Goal: Task Accomplishment & Management: Complete application form

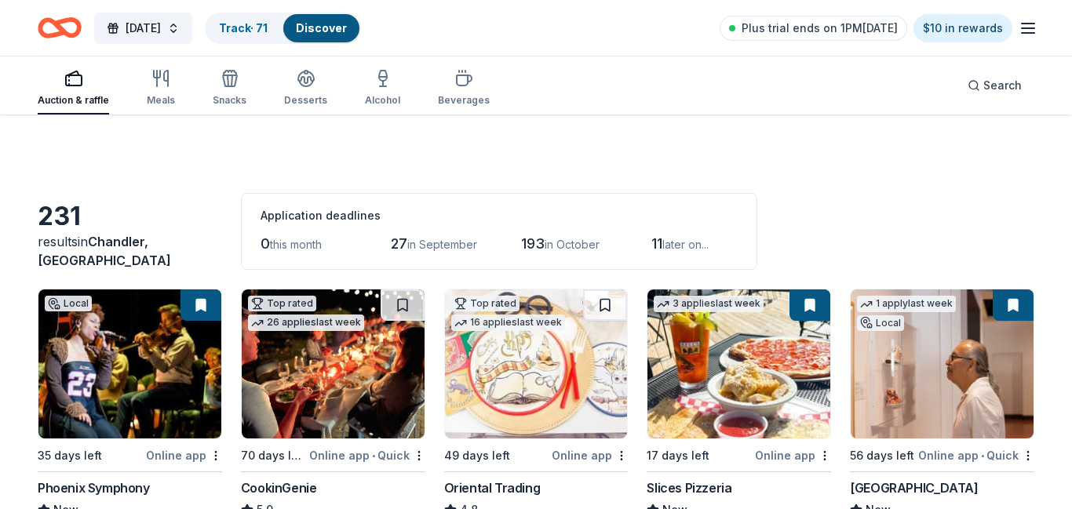
scroll to position [12120, 0]
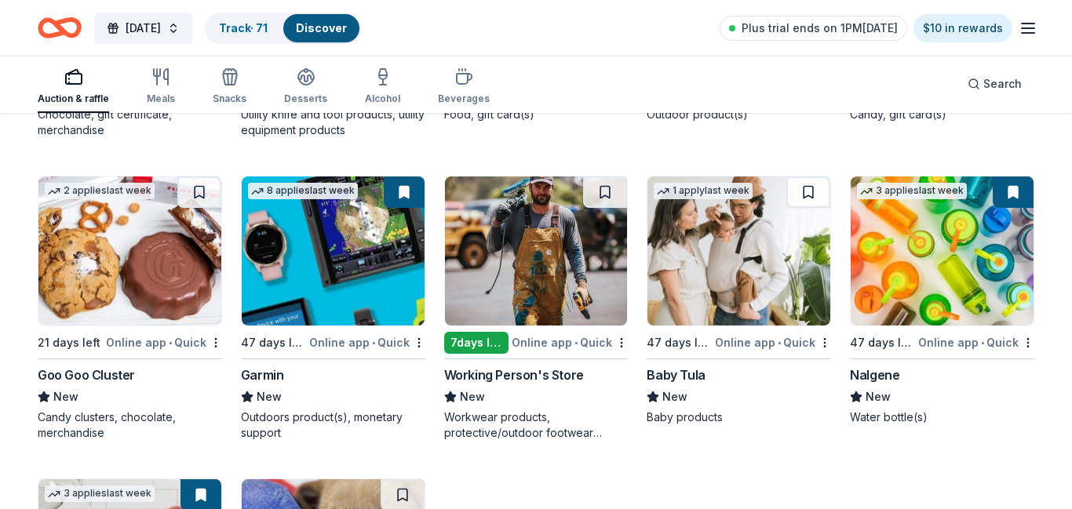
click at [268, 27] on link "Track · 71" at bounding box center [243, 27] width 49 height 13
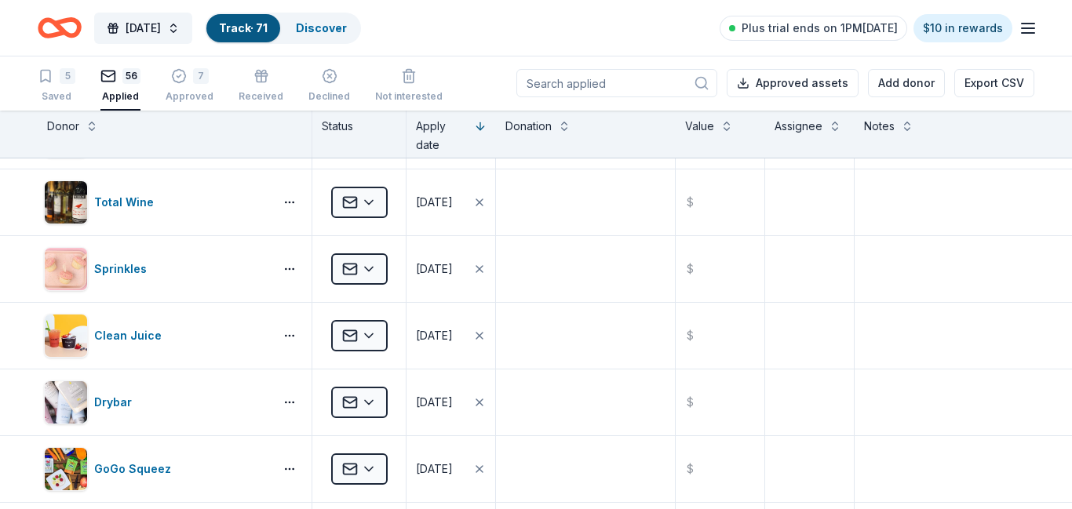
scroll to position [1432, 0]
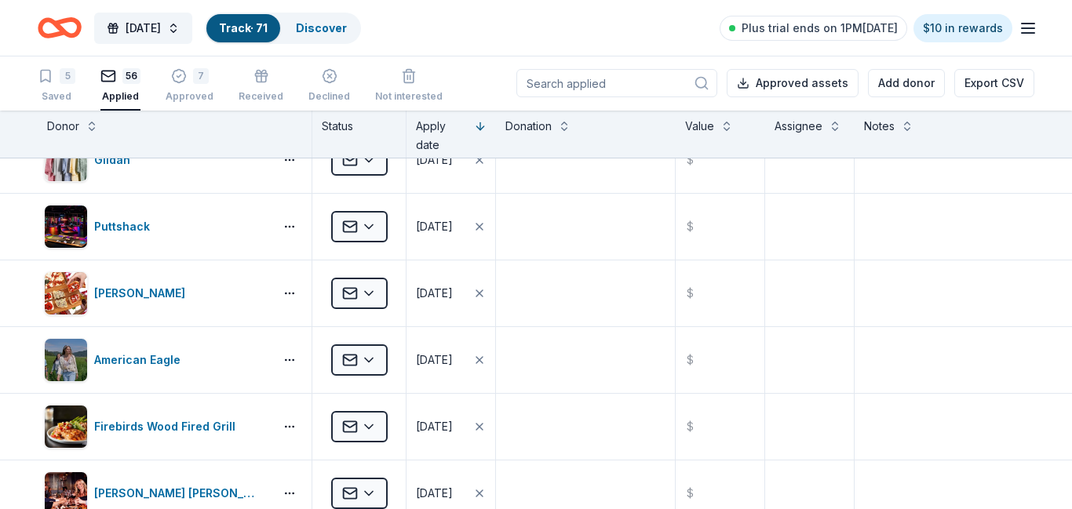
click at [573, 76] on input at bounding box center [616, 83] width 201 height 28
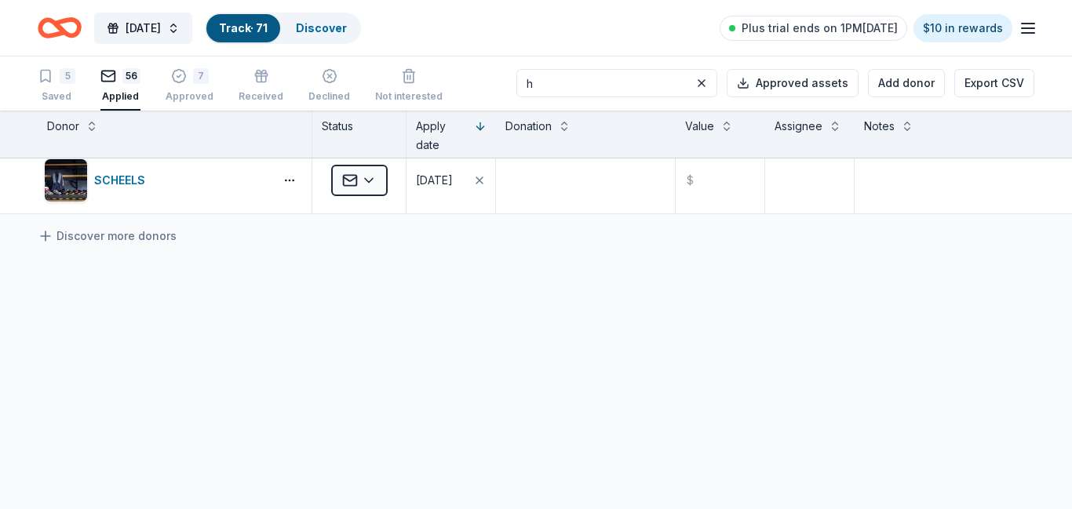
scroll to position [498, 0]
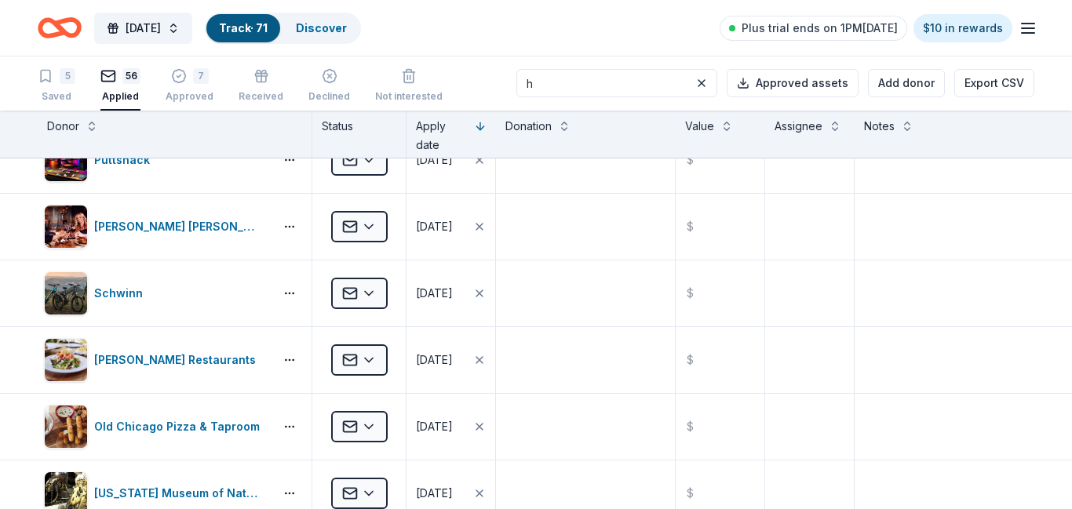
click at [605, 83] on input "h" at bounding box center [616, 83] width 201 height 28
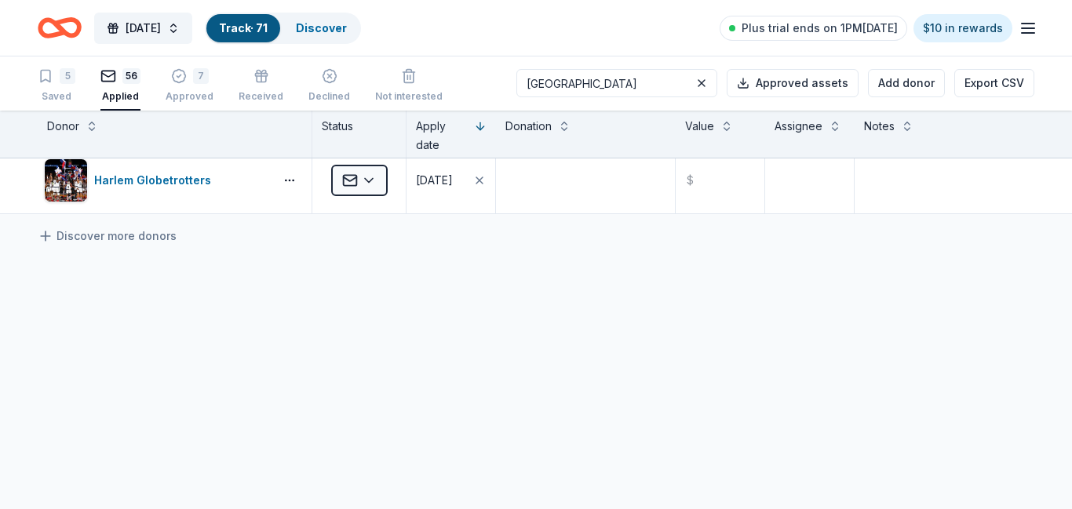
scroll to position [0, 0]
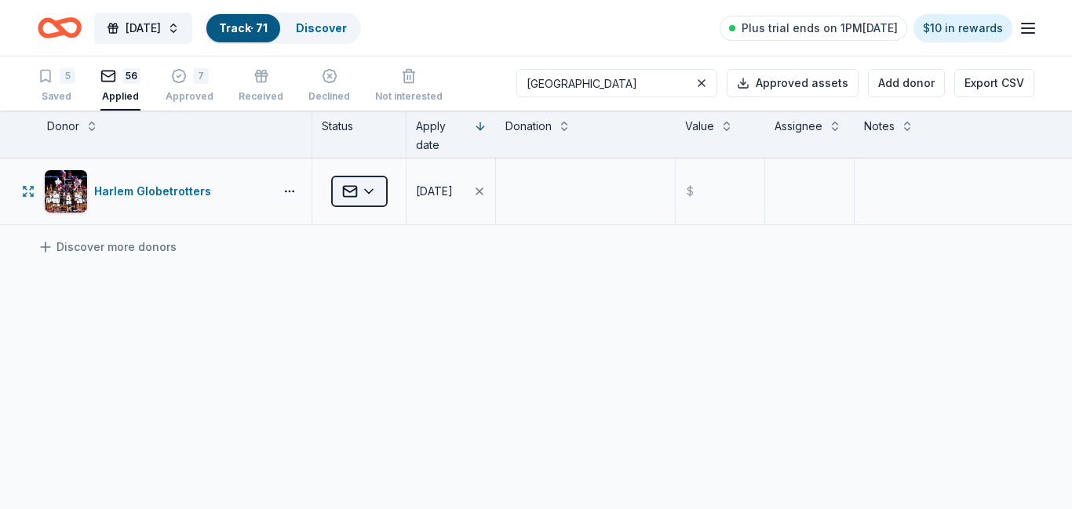
type input "harlem"
click at [364, 195] on html "Harvest Festival Track · 71 Discover Plus trial ends on 1PM, 8/31 $10 in reward…" at bounding box center [536, 253] width 1072 height 509
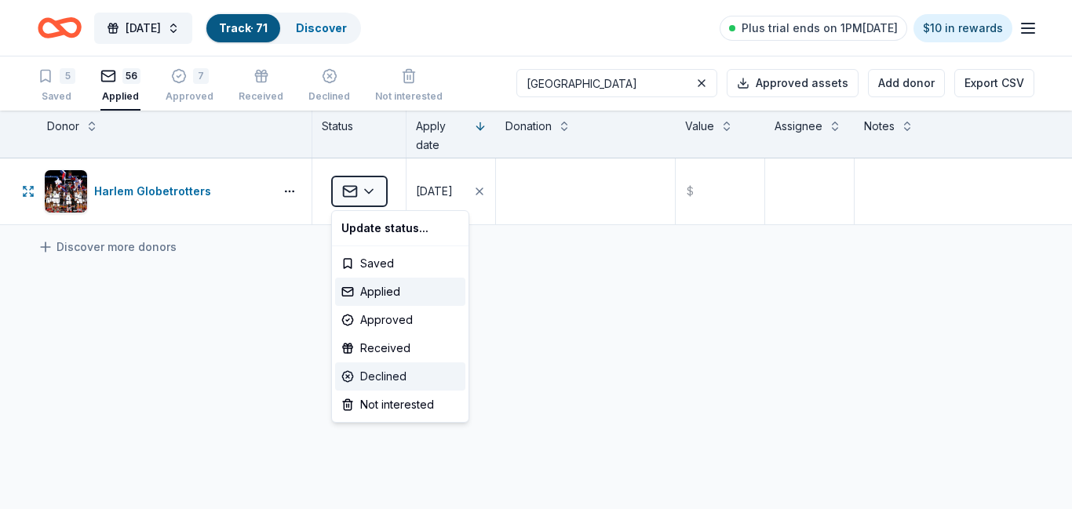
click at [385, 377] on div "Declined" at bounding box center [400, 377] width 130 height 28
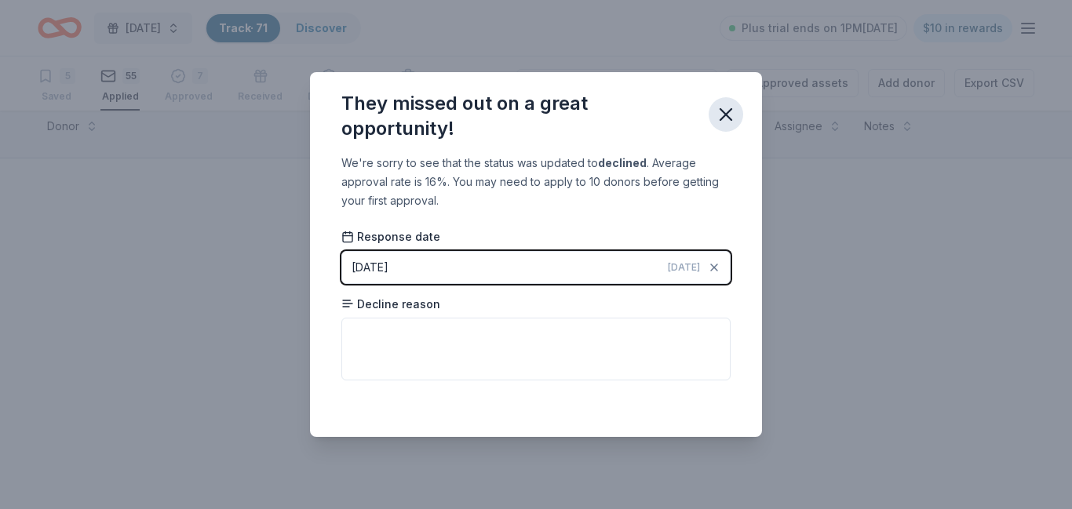
click at [729, 120] on icon "button" at bounding box center [726, 115] width 22 height 22
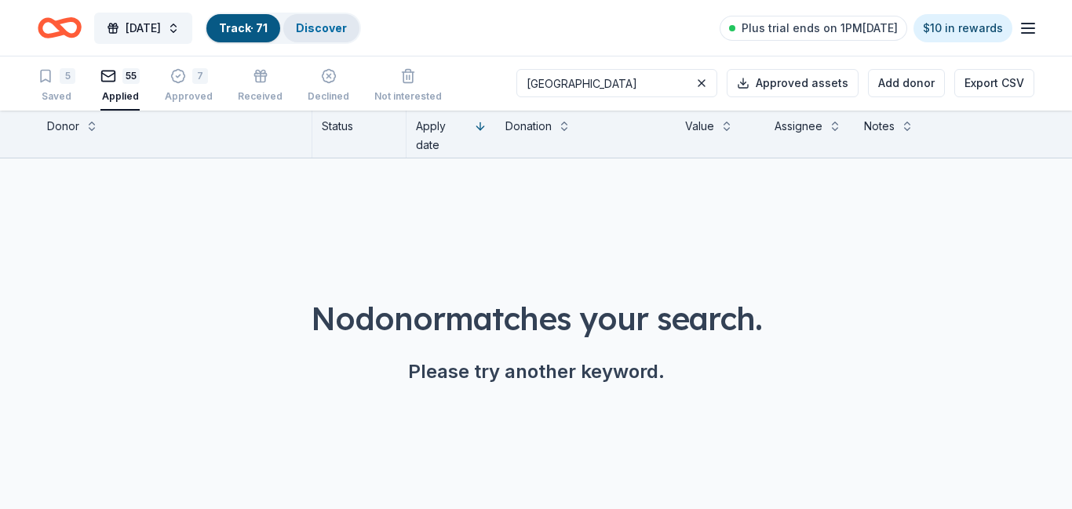
click at [347, 27] on link "Discover" at bounding box center [321, 27] width 51 height 13
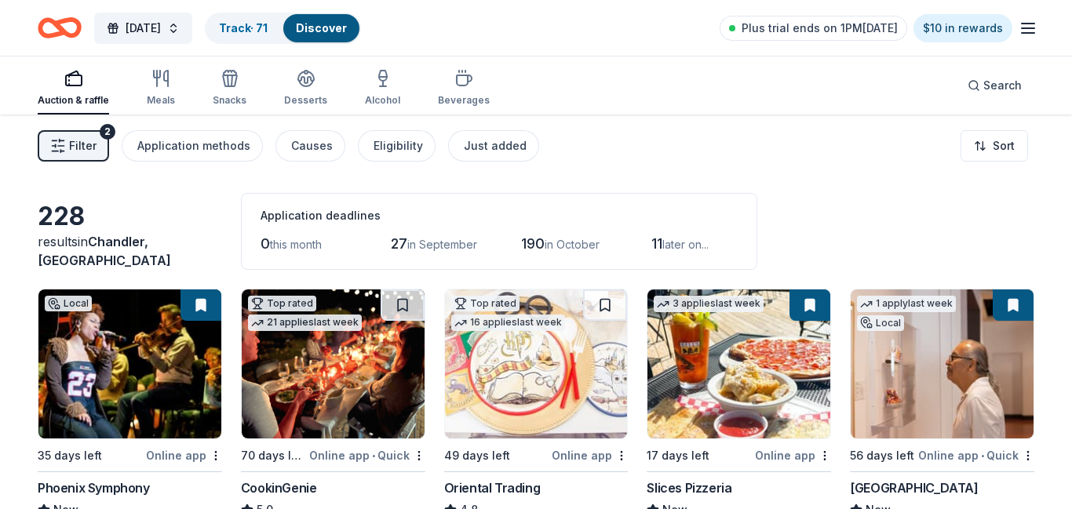
scroll to position [5366, 0]
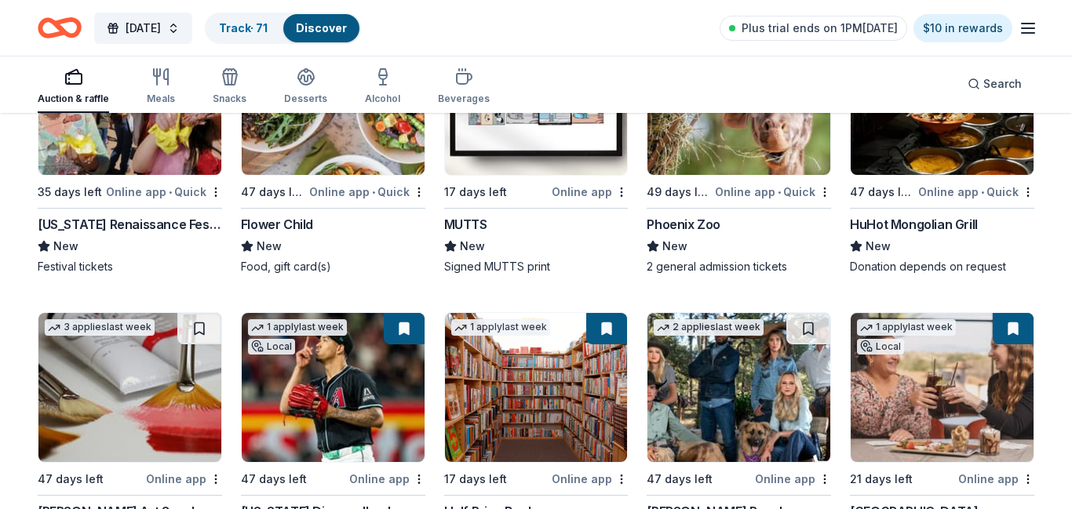
click at [656, 158] on img at bounding box center [738, 100] width 183 height 149
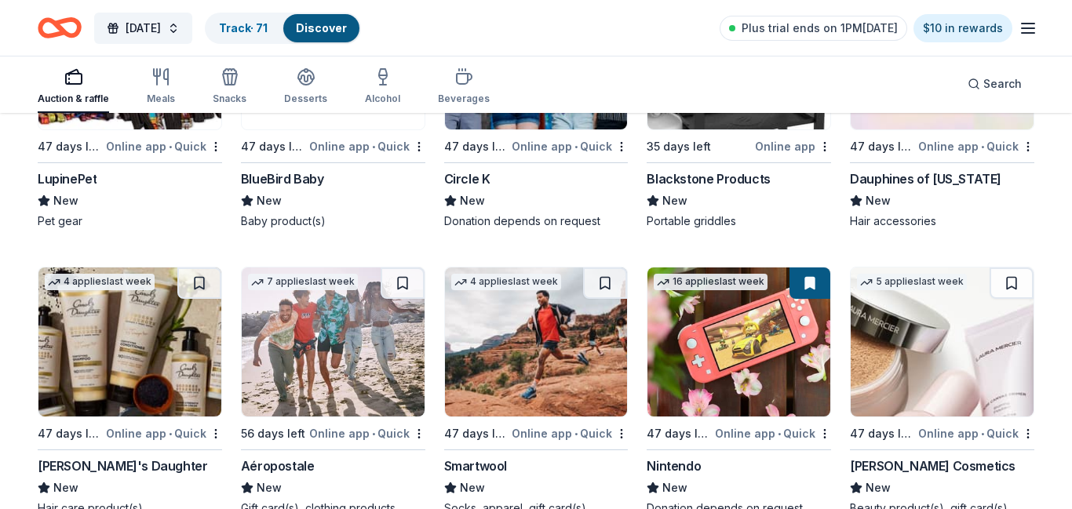
scroll to position [13055, 0]
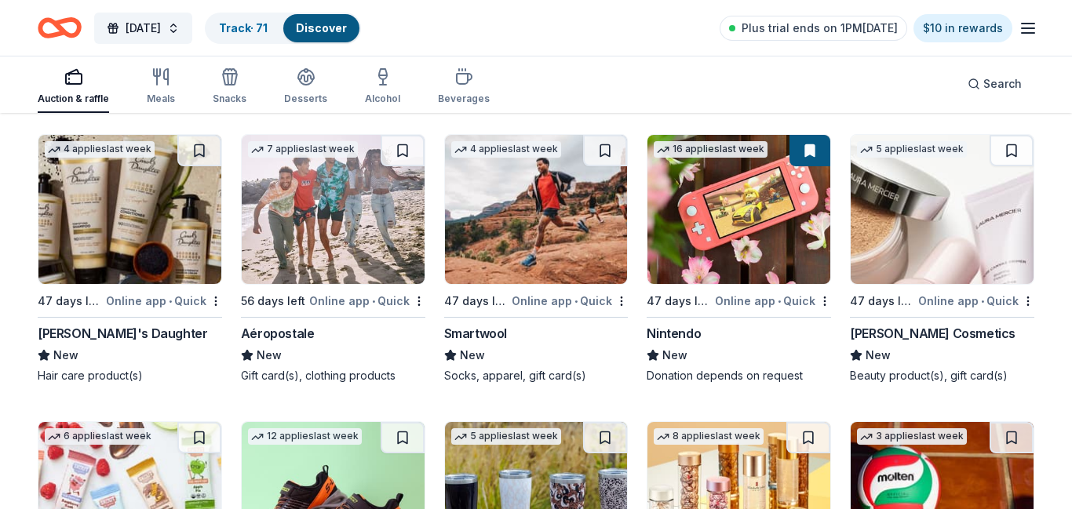
click at [175, 275] on img at bounding box center [129, 209] width 183 height 149
click at [932, 240] on img at bounding box center [942, 209] width 183 height 149
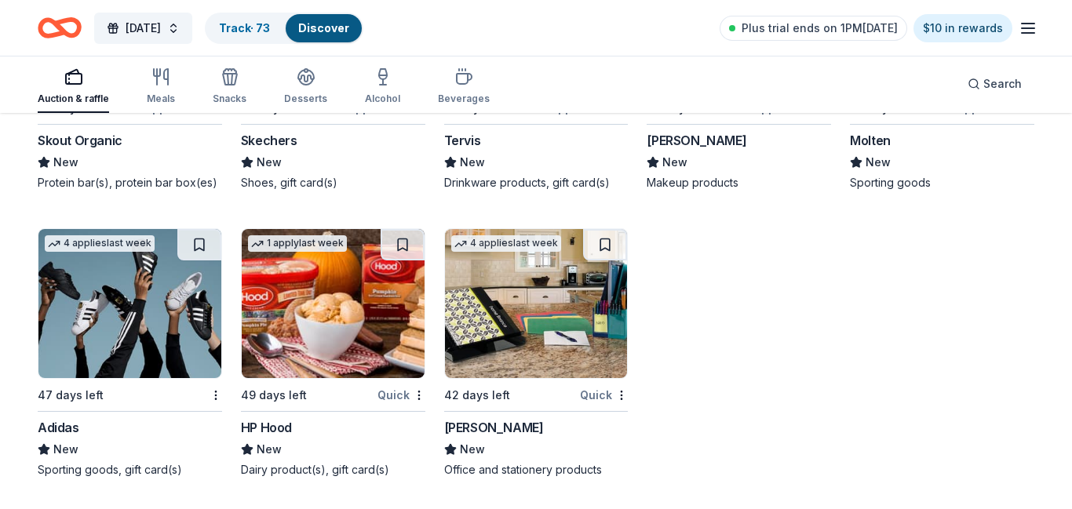
scroll to position [13413, 0]
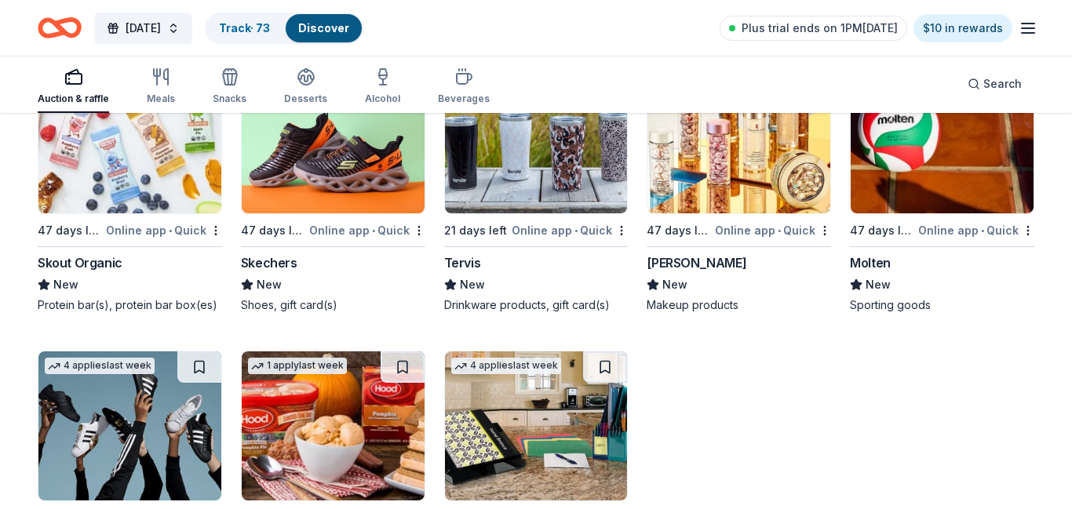
click at [310, 159] on img at bounding box center [333, 138] width 183 height 149
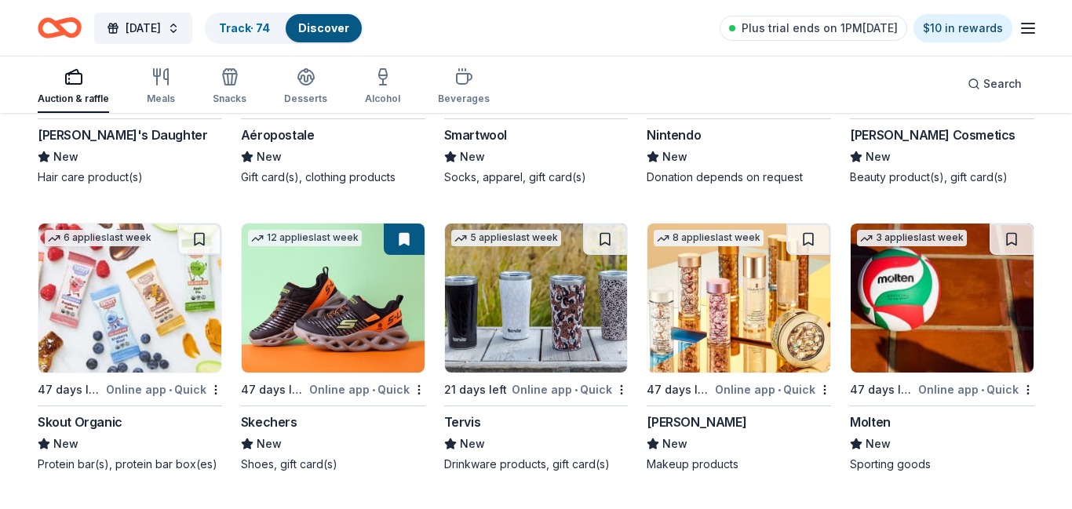
click at [549, 284] on img at bounding box center [536, 298] width 183 height 149
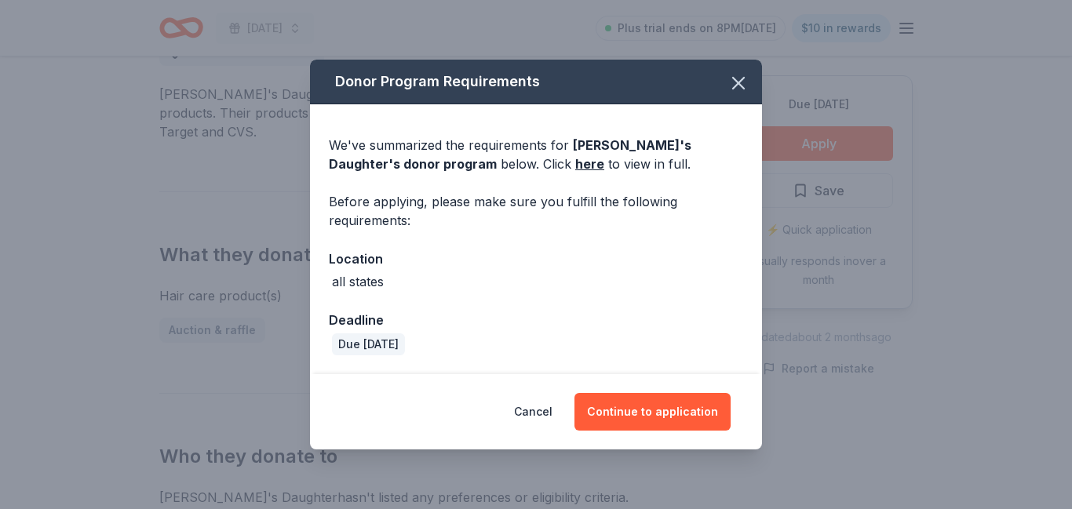
scroll to position [480, 0]
click at [652, 402] on button "Continue to application" at bounding box center [652, 412] width 156 height 38
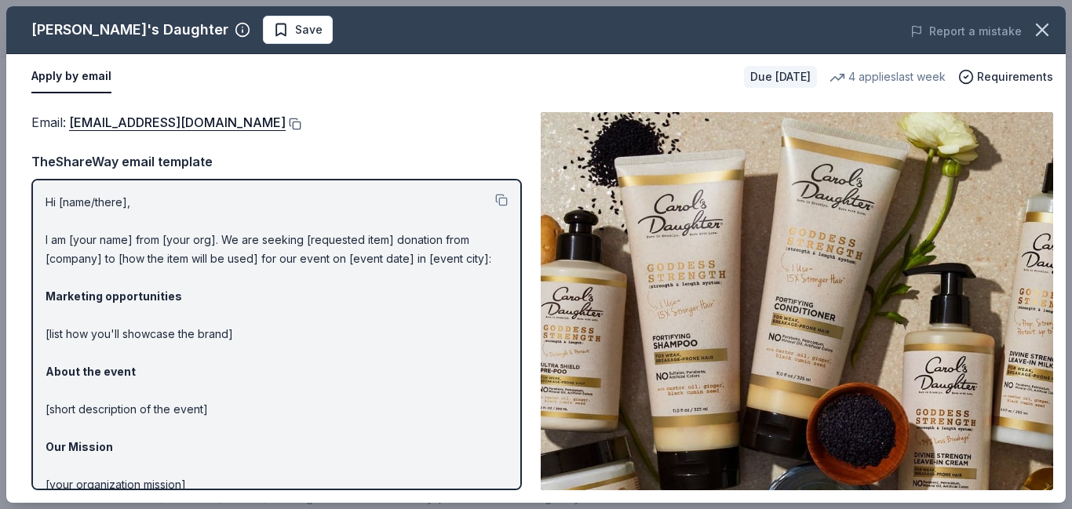
click at [294, 123] on button at bounding box center [294, 124] width 16 height 13
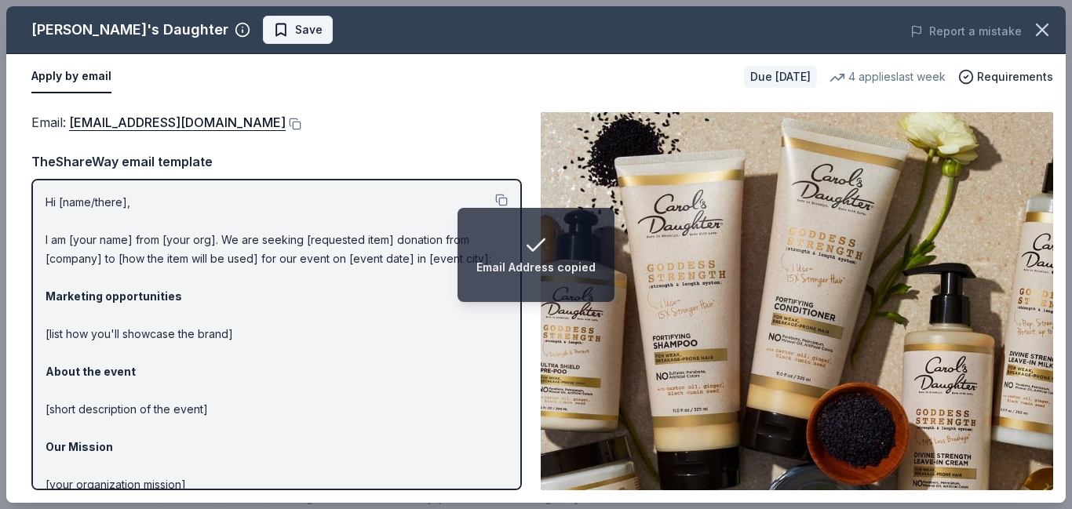
click at [295, 24] on span "Save" at bounding box center [308, 29] width 27 height 19
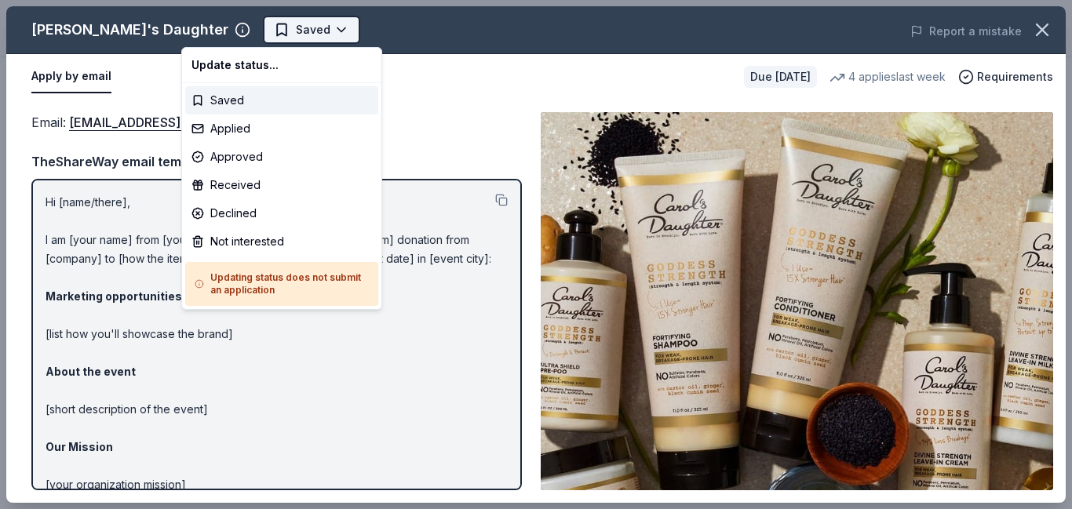
scroll to position [0, 0]
click at [259, 150] on div "Approved" at bounding box center [281, 157] width 193 height 28
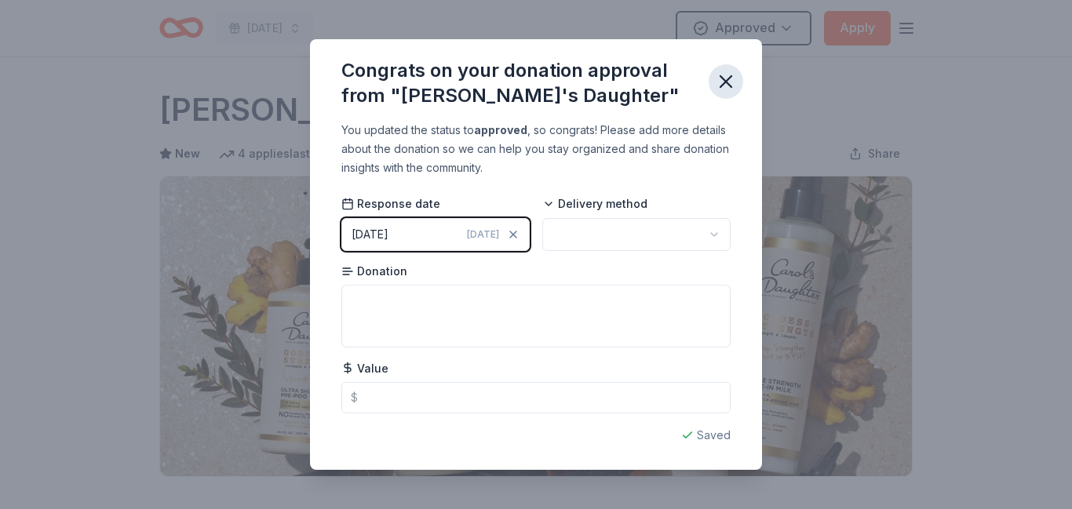
click at [717, 85] on icon "button" at bounding box center [726, 82] width 22 height 22
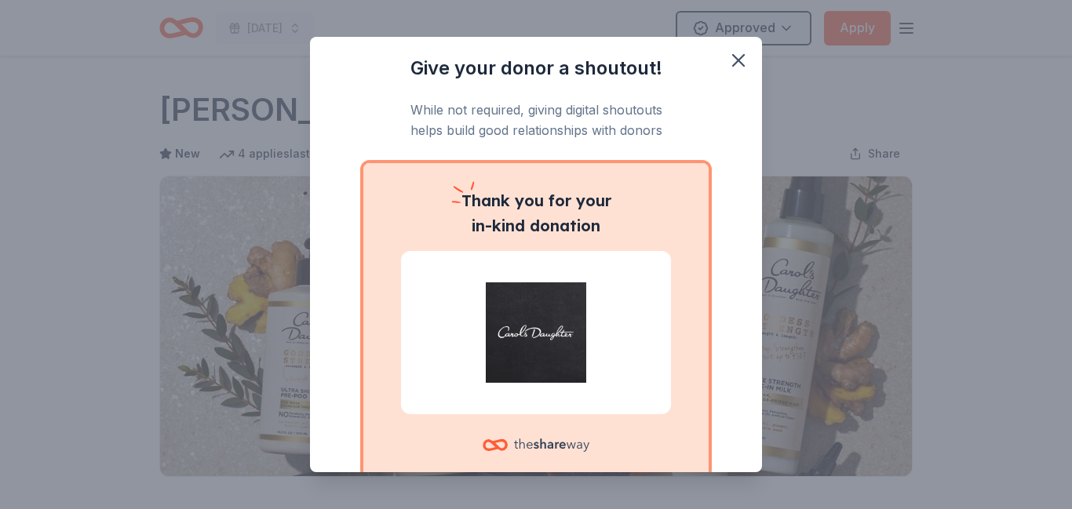
click at [792, 25] on div "Give your donor a shoutout! While not required, giving digital shoutouts helps …" at bounding box center [536, 254] width 1072 height 509
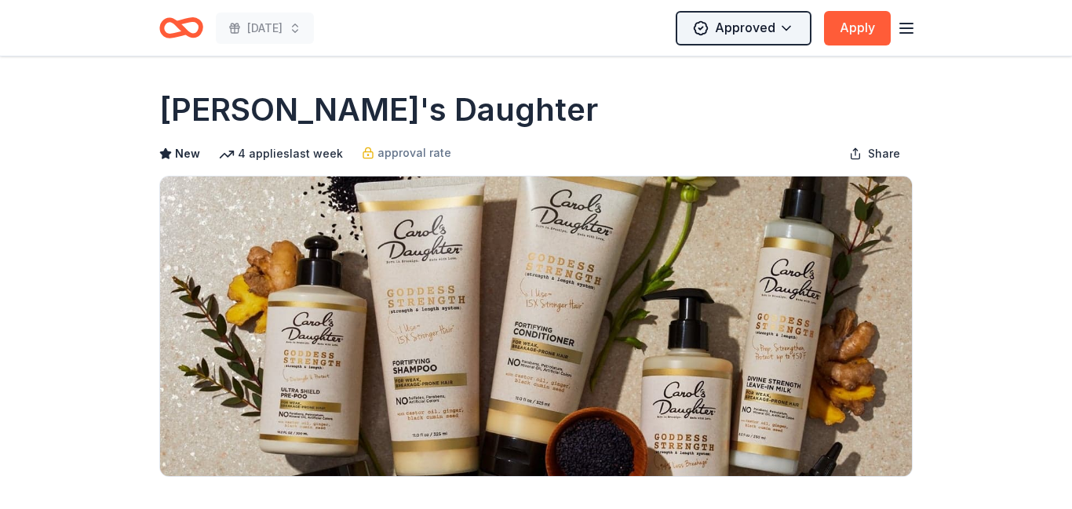
click at [792, 25] on html "Harvest Festival Approved Apply Due in 47 days Share Carol's Daughter New 4 app…" at bounding box center [536, 254] width 1072 height 509
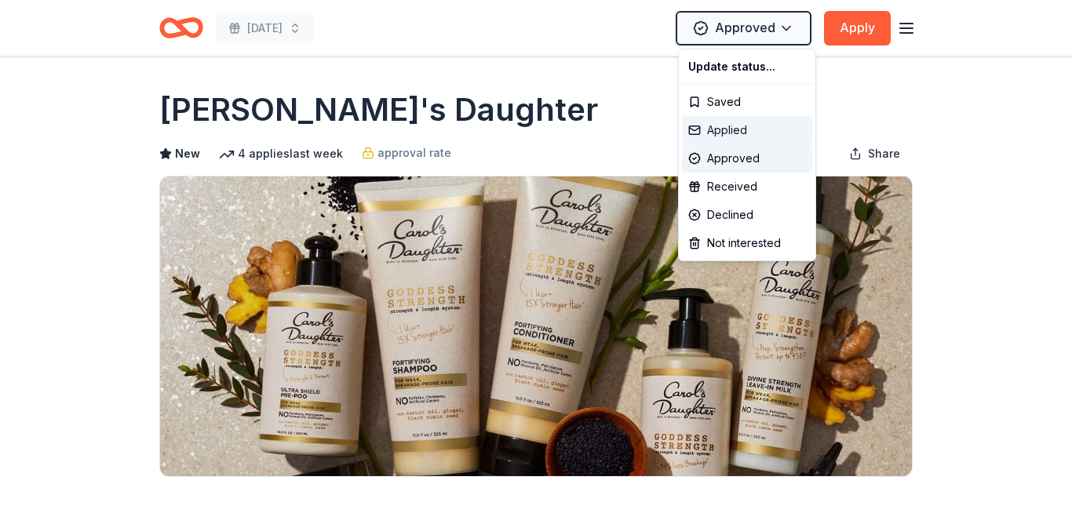
click at [748, 131] on div "Applied" at bounding box center [747, 130] width 130 height 28
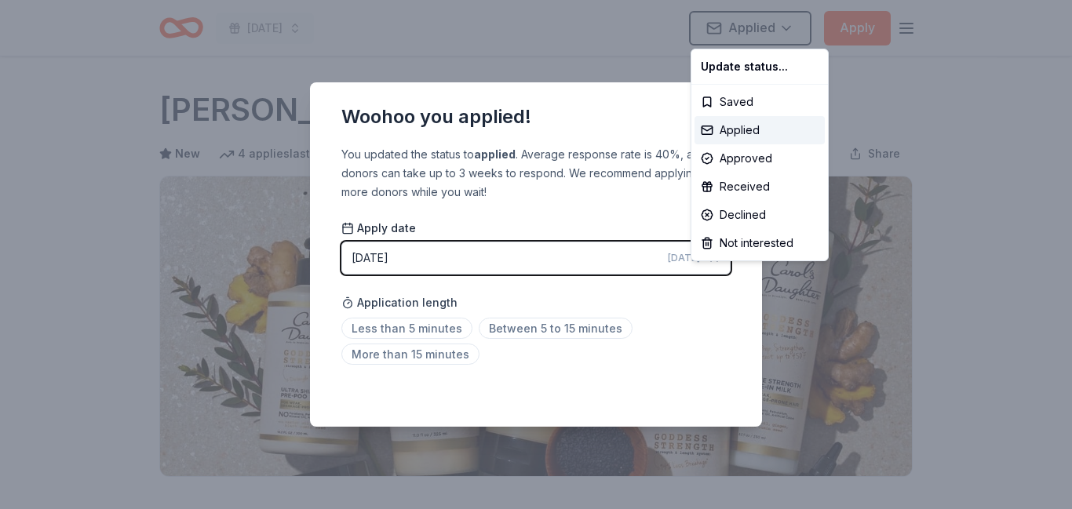
click at [662, 59] on html "Harvest Festival Applied Apply Due in 47 days Share Carol's Daughter New 4 appl…" at bounding box center [536, 254] width 1072 height 509
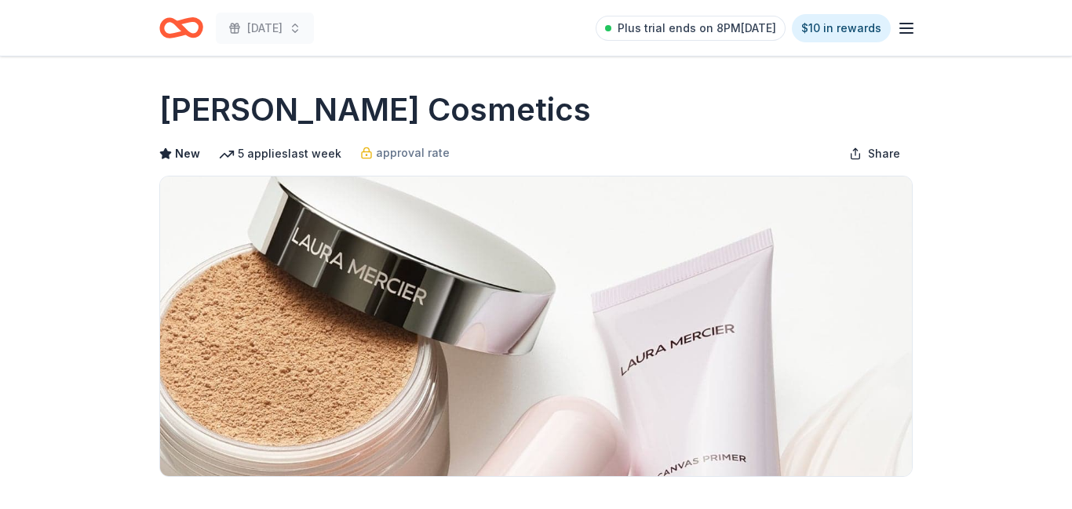
scroll to position [476, 0]
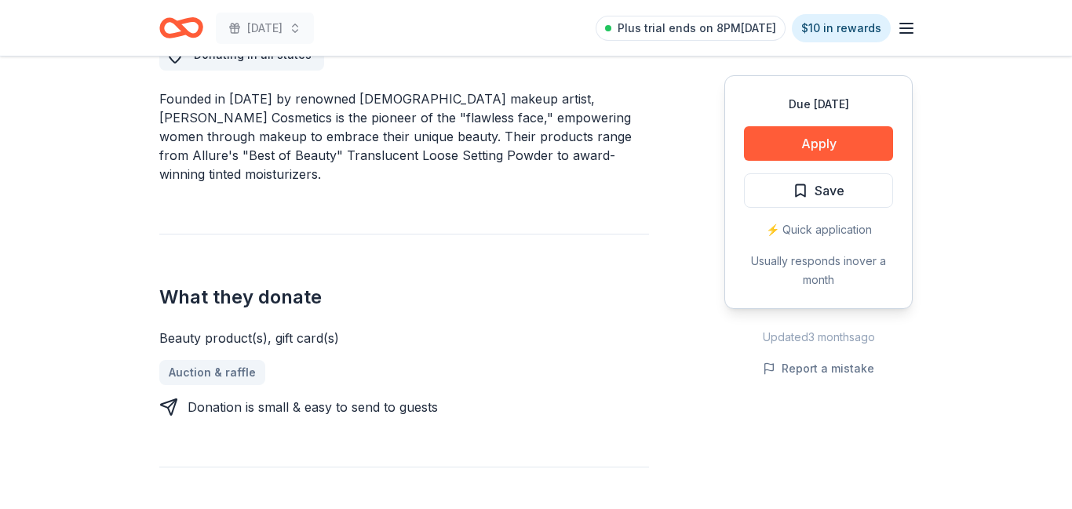
click at [809, 141] on button "Apply" at bounding box center [818, 143] width 149 height 35
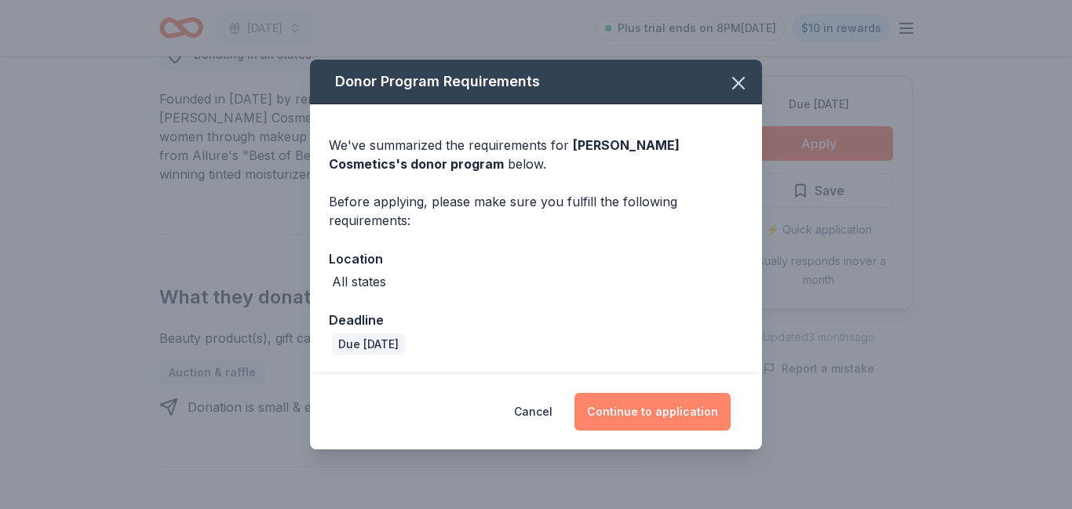
click at [644, 407] on button "Continue to application" at bounding box center [652, 412] width 156 height 38
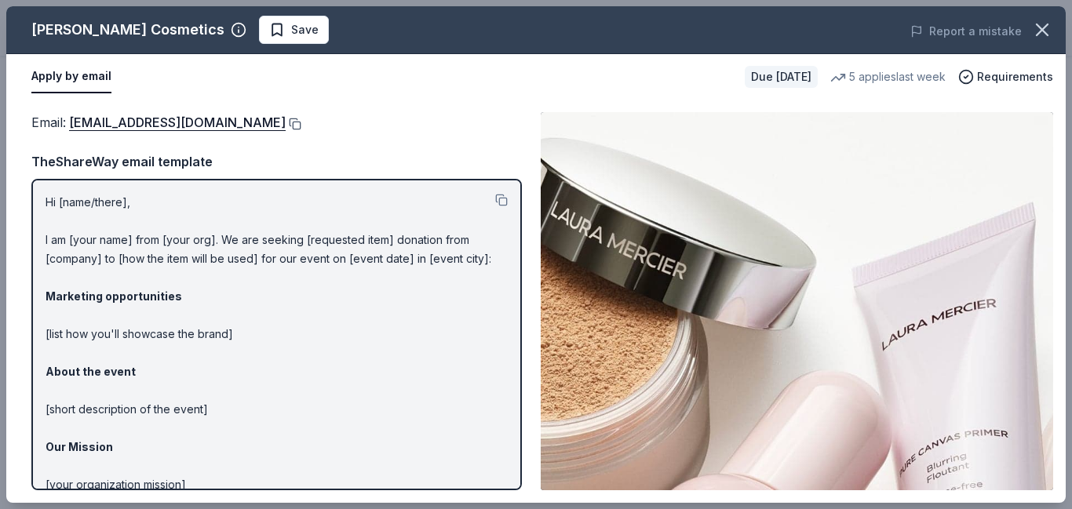
click at [286, 126] on button at bounding box center [294, 124] width 16 height 13
click at [291, 31] on span "Save" at bounding box center [304, 29] width 27 height 19
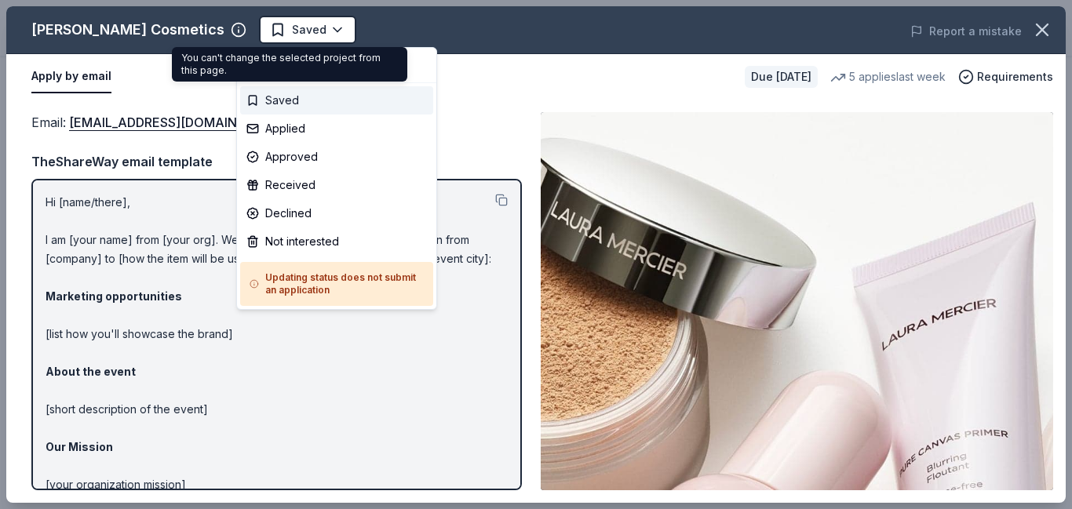
scroll to position [0, 0]
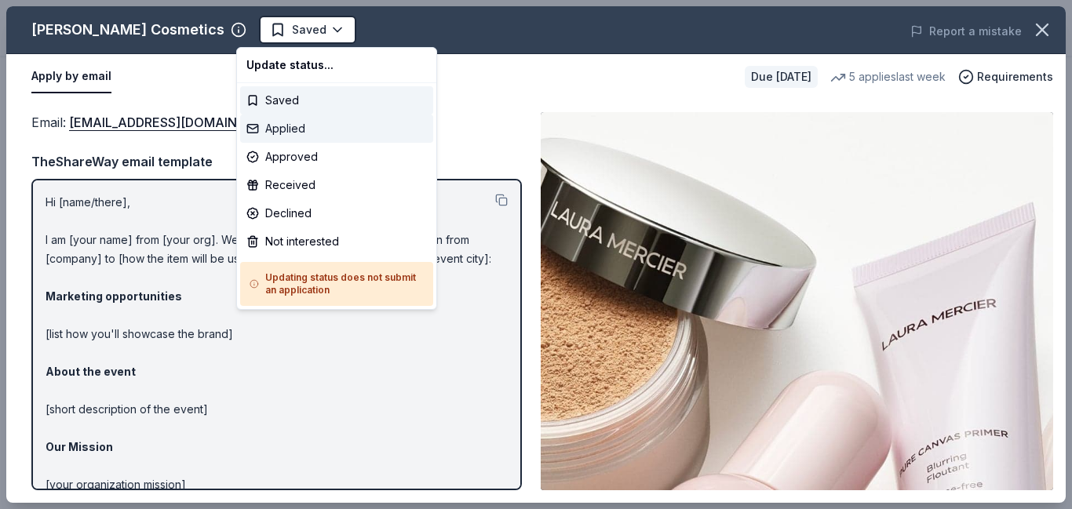
click at [332, 128] on div "Applied" at bounding box center [336, 129] width 193 height 28
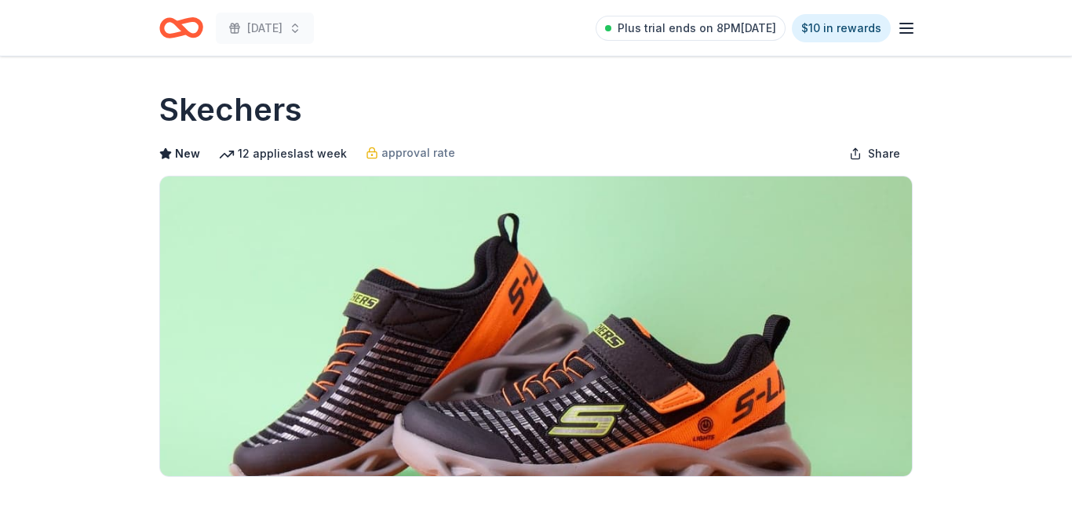
scroll to position [419, 0]
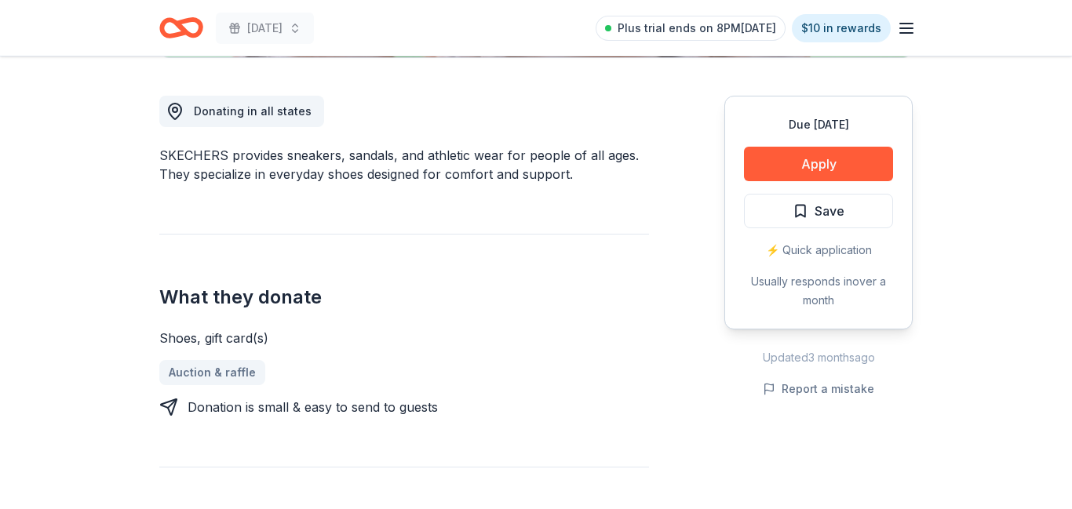
click at [837, 157] on button "Apply" at bounding box center [818, 164] width 149 height 35
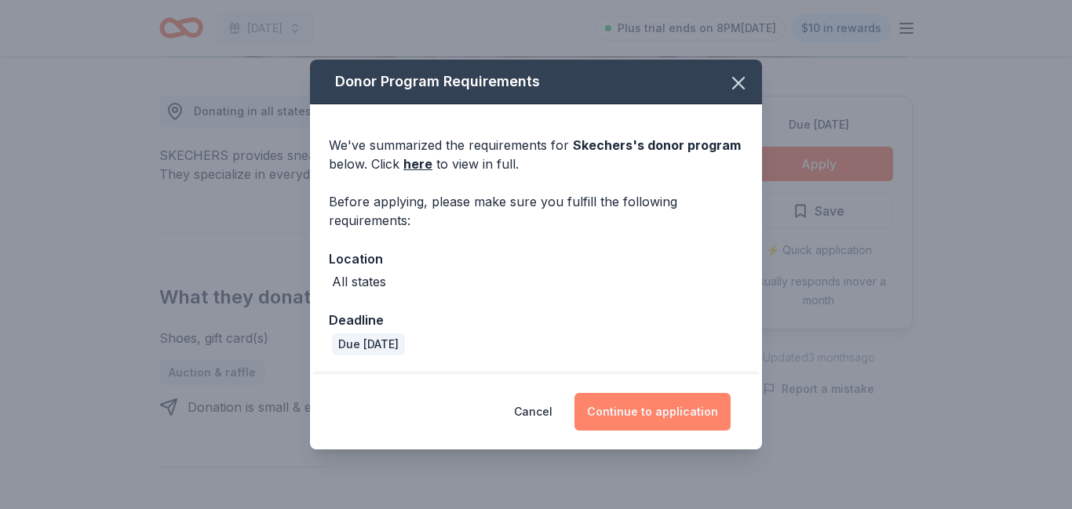
click at [684, 424] on button "Continue to application" at bounding box center [652, 412] width 156 height 38
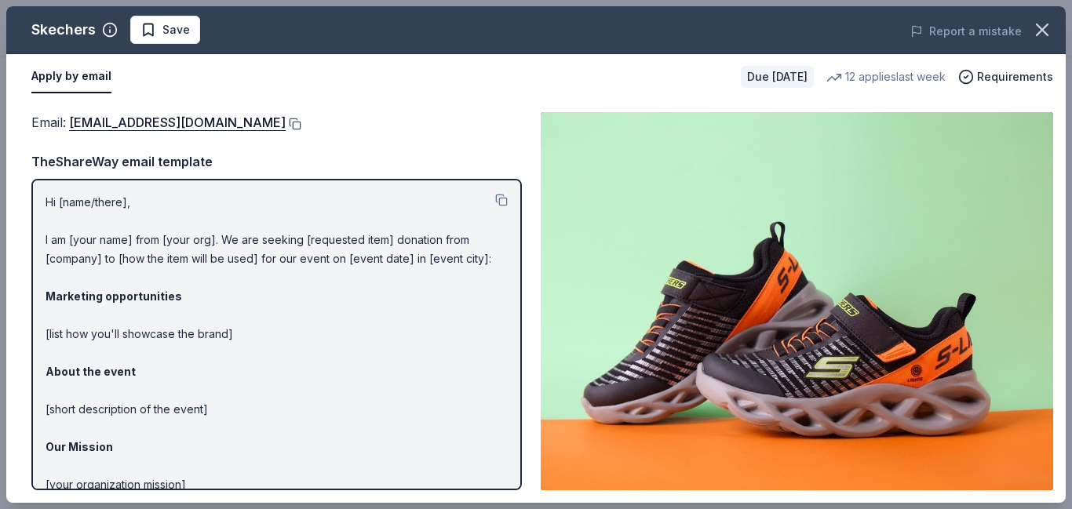
click at [286, 127] on button at bounding box center [294, 124] width 16 height 13
click at [174, 25] on span "Save" at bounding box center [175, 29] width 27 height 19
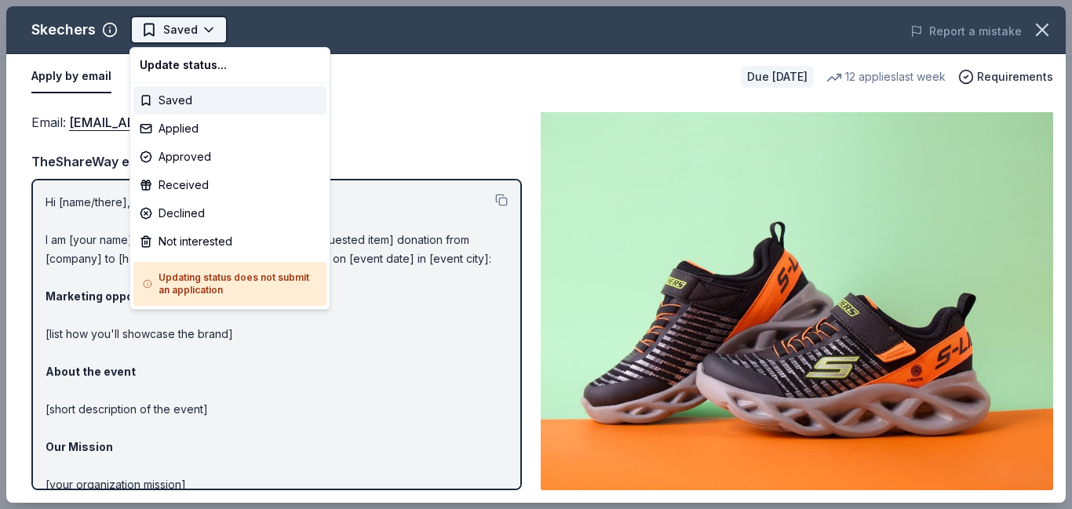
scroll to position [0, 0]
click at [195, 129] on div "Applied" at bounding box center [229, 129] width 193 height 28
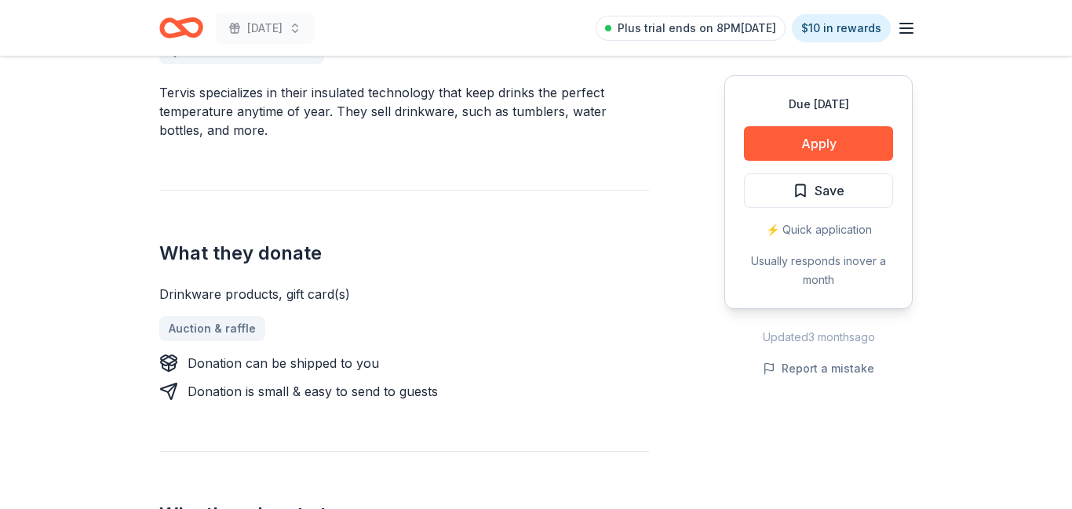
scroll to position [464, 0]
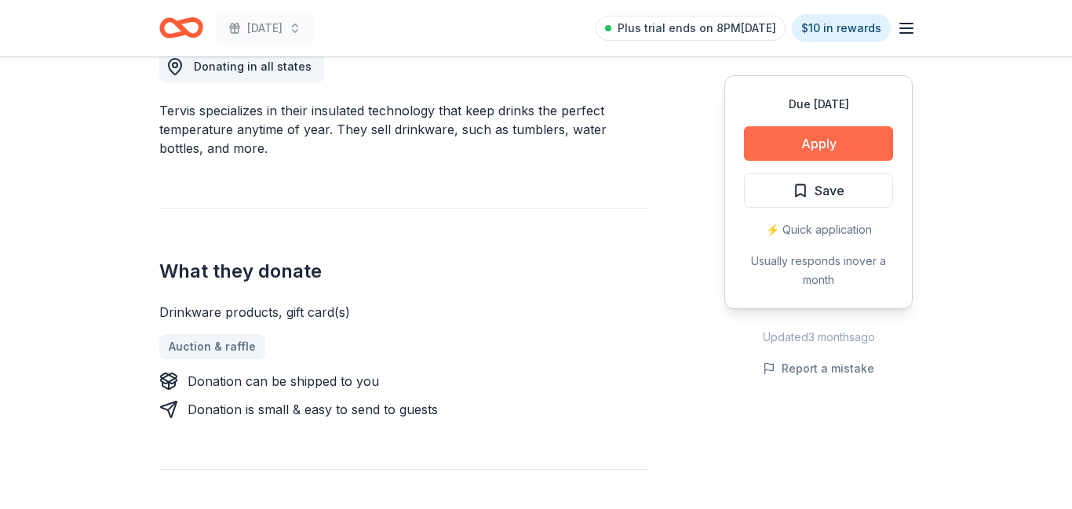
click at [837, 153] on button "Apply" at bounding box center [818, 143] width 149 height 35
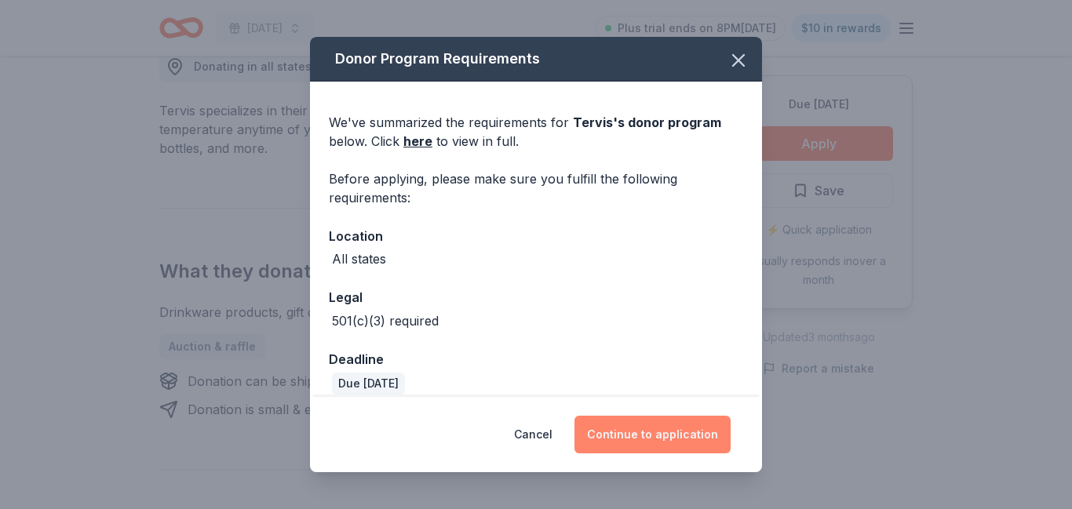
click at [658, 435] on button "Continue to application" at bounding box center [652, 435] width 156 height 38
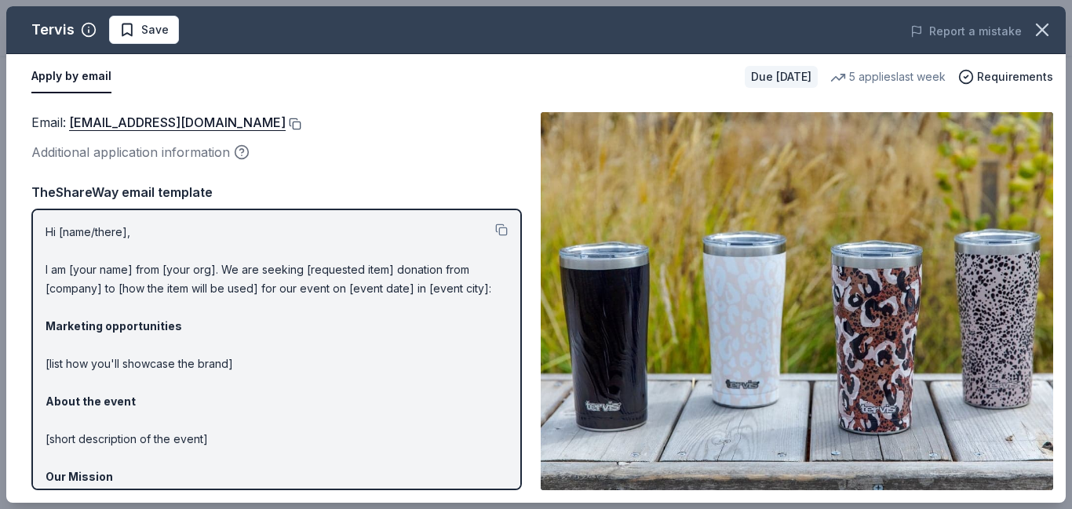
click at [286, 122] on button at bounding box center [294, 124] width 16 height 13
